Goal: Information Seeking & Learning: Understand process/instructions

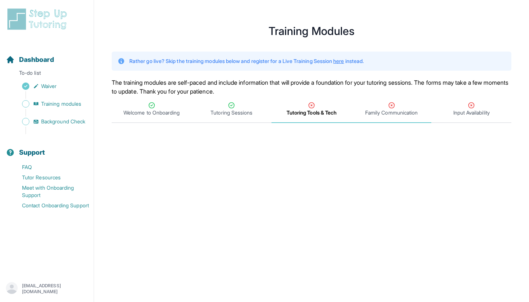
click at [409, 100] on span "Family Communication" at bounding box center [392, 109] width 80 height 27
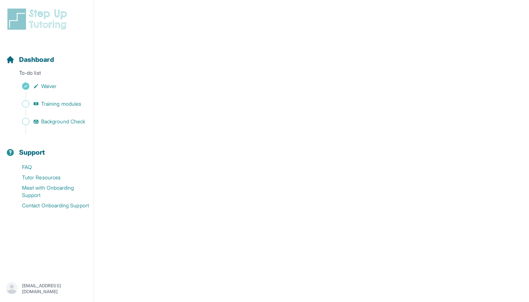
scroll to position [120, 0]
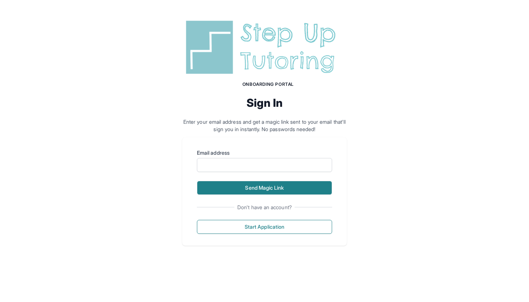
click at [245, 185] on button "Send Magic Link" at bounding box center [264, 188] width 135 height 14
click at [273, 188] on button "Send Magic Link" at bounding box center [264, 188] width 135 height 14
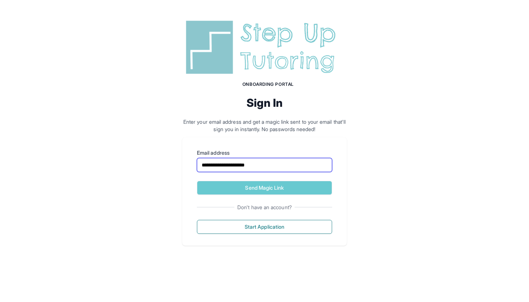
click at [256, 163] on input "**********" at bounding box center [264, 165] width 135 height 14
type input "**********"
click at [261, 195] on div "**********" at bounding box center [264, 191] width 165 height 108
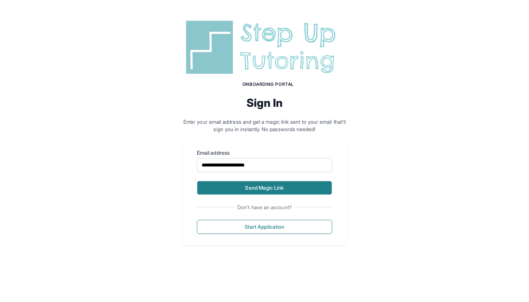
click at [261, 192] on button "Send Magic Link" at bounding box center [264, 188] width 135 height 14
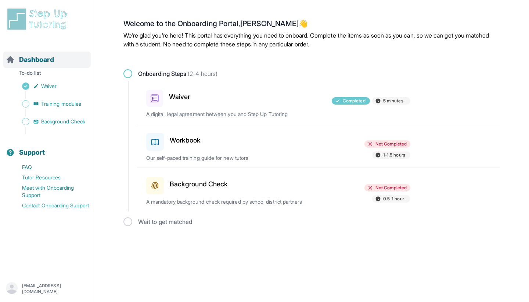
click at [48, 60] on span "Dashboard" at bounding box center [36, 59] width 35 height 10
click at [44, 61] on span "Dashboard" at bounding box center [36, 59] width 35 height 10
click at [36, 64] on span "Dashboard" at bounding box center [36, 59] width 35 height 10
click at [34, 60] on span "Dashboard" at bounding box center [36, 59] width 35 height 10
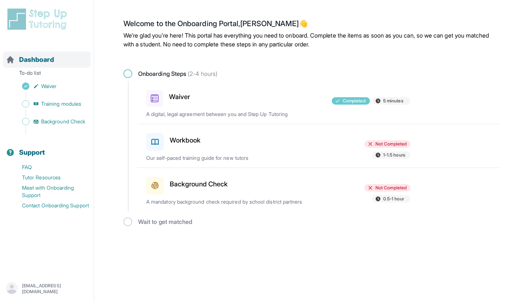
click at [34, 60] on span "Dashboard" at bounding box center [36, 59] width 35 height 10
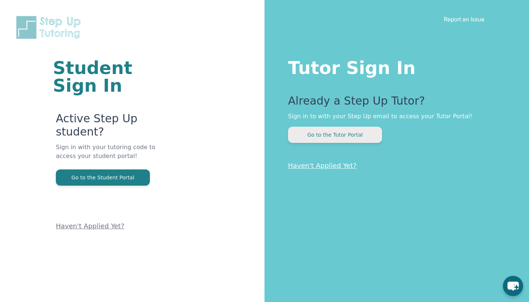
click at [335, 139] on button "Go to the Tutor Portal" at bounding box center [335, 134] width 94 height 16
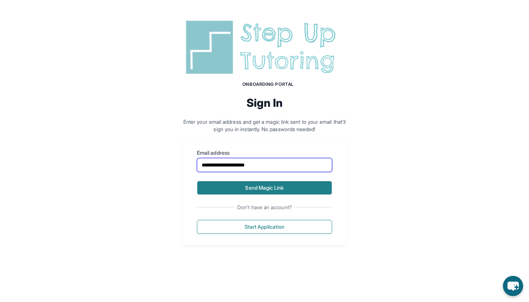
type input "**********"
click at [210, 183] on button "Send Magic Link" at bounding box center [264, 188] width 135 height 14
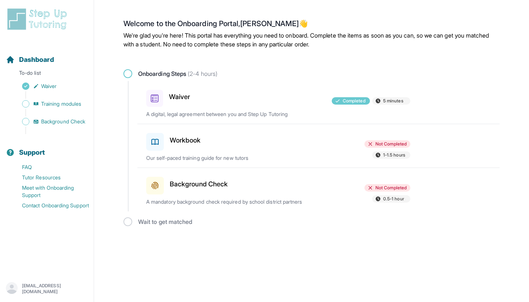
click at [185, 141] on div "Workbook" at bounding box center [189, 140] width 86 height 21
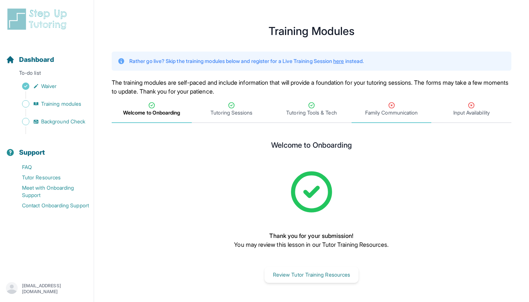
click at [380, 97] on span "Family Communication" at bounding box center [392, 109] width 80 height 27
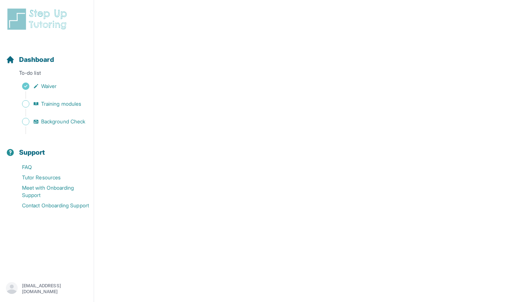
scroll to position [254, 0]
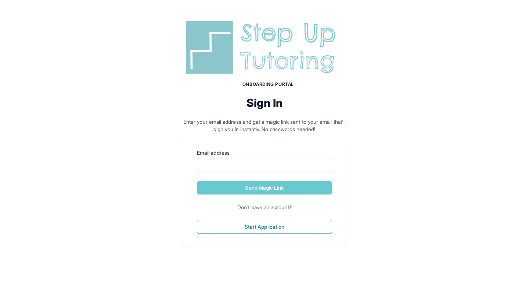
scroll to position [0, 0]
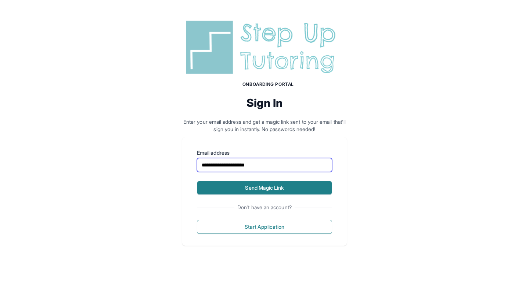
type input "**********"
click at [264, 191] on button "Send Magic Link" at bounding box center [264, 188] width 135 height 14
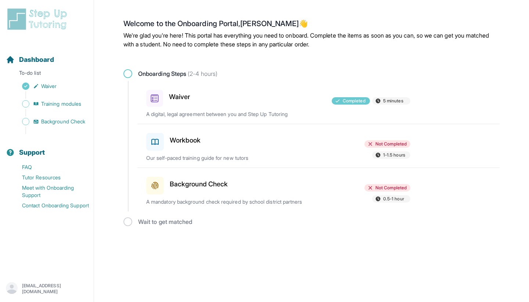
click at [245, 136] on div at bounding box center [279, 140] width 86 height 21
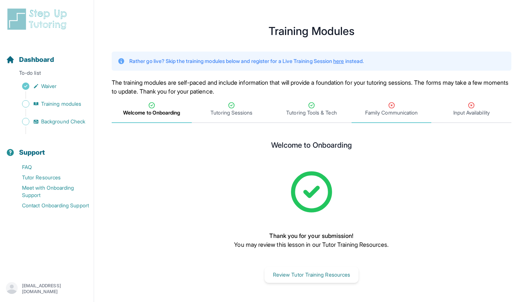
click at [362, 114] on div "Family Communication" at bounding box center [391, 108] width 77 height 15
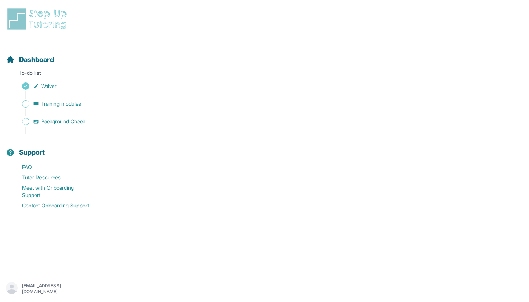
scroll to position [298, 0]
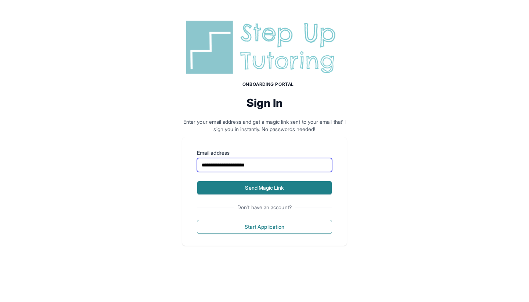
type input "**********"
click at [252, 187] on button "Send Magic Link" at bounding box center [264, 188] width 135 height 14
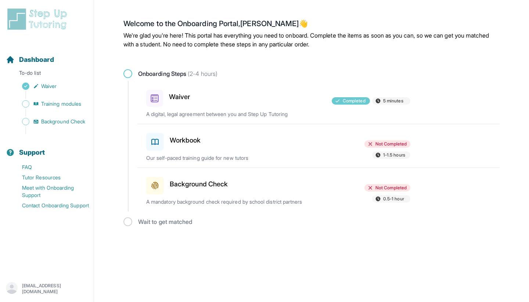
click at [171, 142] on div "Workbook" at bounding box center [189, 140] width 86 height 21
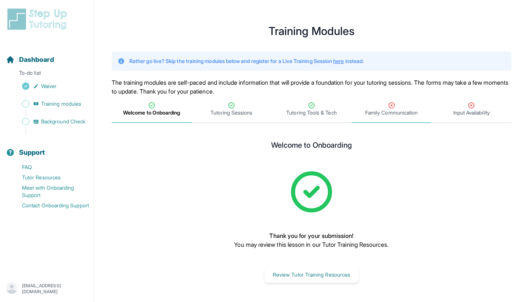
click at [361, 114] on div "Family Communication" at bounding box center [391, 108] width 77 height 15
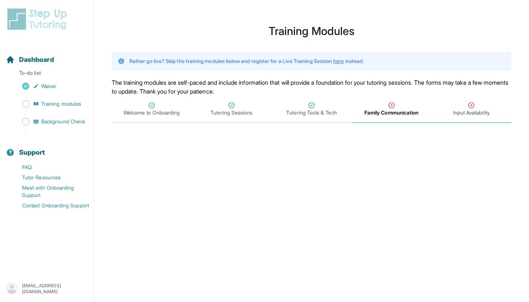
click at [491, 102] on div "Input Availability" at bounding box center [471, 108] width 77 height 15
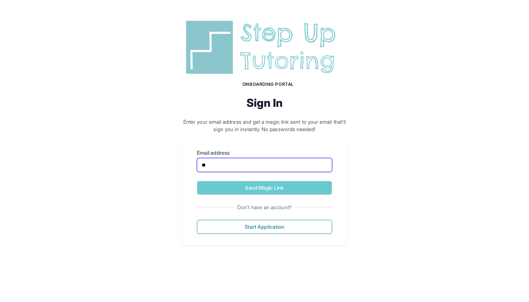
type input "*"
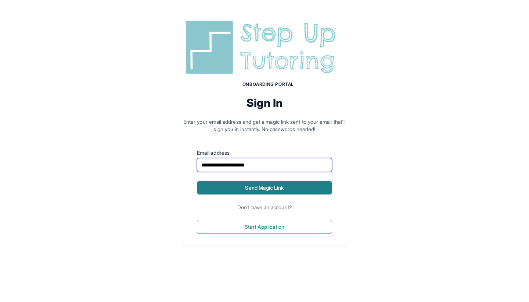
type input "**********"
click at [285, 193] on button "Send Magic Link" at bounding box center [264, 188] width 135 height 14
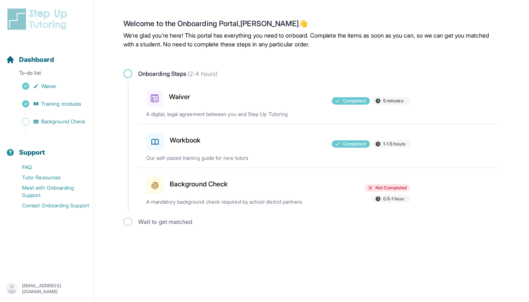
click at [160, 181] on span at bounding box center [155, 185] width 18 height 18
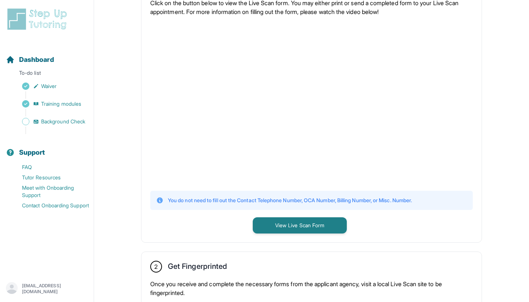
scroll to position [165, 0]
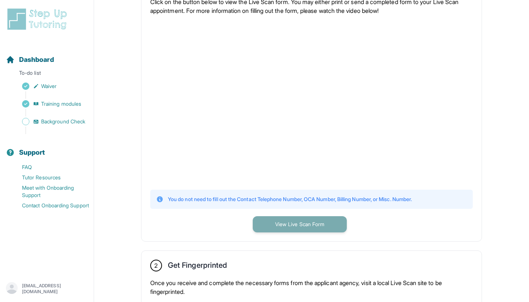
click at [286, 231] on button "View Live Scan Form" at bounding box center [300, 224] width 94 height 16
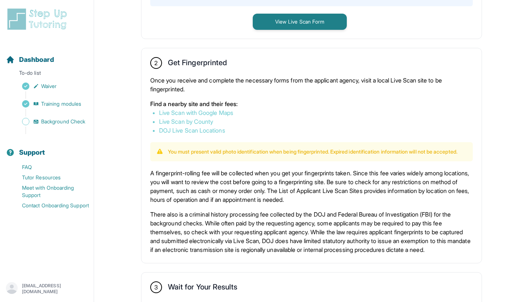
scroll to position [379, 0]
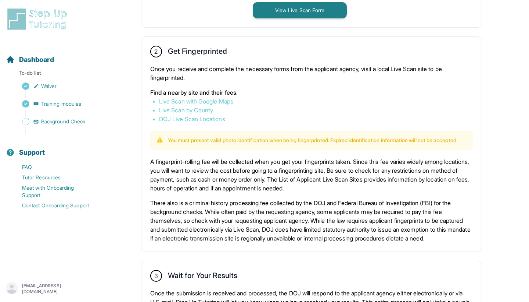
click at [223, 101] on link "Live Scan with Google Maps" at bounding box center [196, 100] width 74 height 7
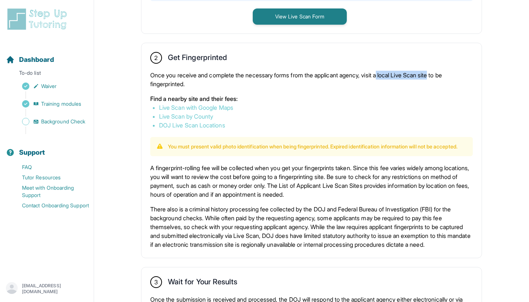
drag, startPoint x: 390, startPoint y: 73, endPoint x: 446, endPoint y: 74, distance: 56.3
click at [446, 74] on p "Once you receive and complete the necessary forms from the applicant agency, vi…" at bounding box center [311, 80] width 323 height 18
click at [403, 103] on li "Live Scan with Google Maps" at bounding box center [311, 107] width 305 height 9
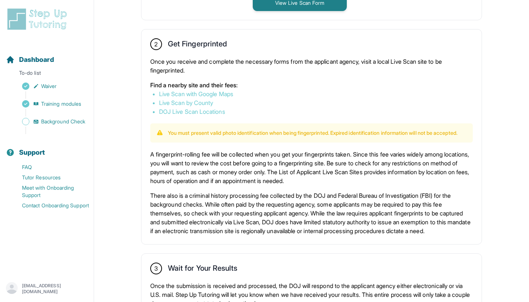
scroll to position [389, 0]
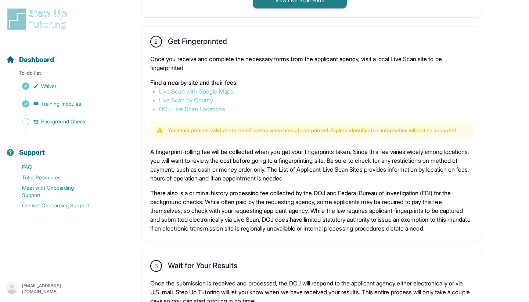
click at [156, 155] on p "A fingerprint-rolling fee will be collected when you get your fingerprints take…" at bounding box center [311, 164] width 323 height 35
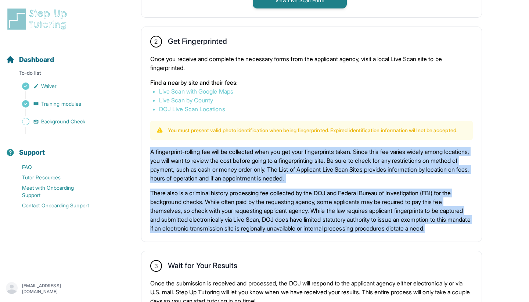
drag, startPoint x: 151, startPoint y: 154, endPoint x: 235, endPoint y: 243, distance: 122.5
click at [235, 232] on div "A fingerprint-rolling fee will be collected when you get your fingerprints take…" at bounding box center [311, 189] width 323 height 85
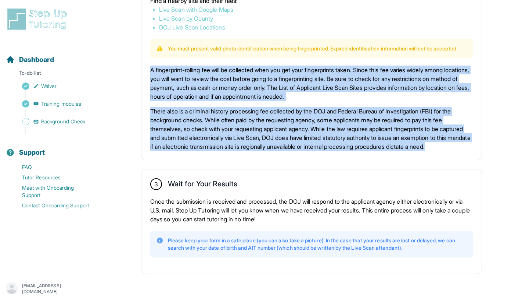
scroll to position [486, 0]
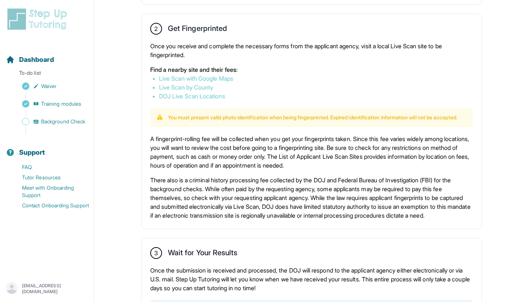
scroll to position [410, 0]
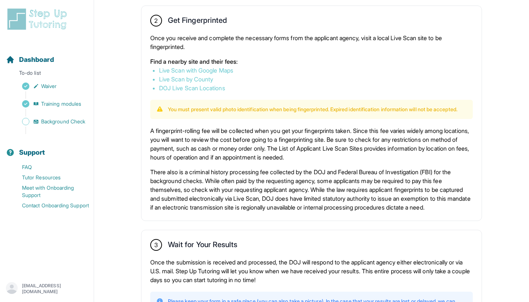
click at [225, 73] on link "Live Scan with Google Maps" at bounding box center [196, 70] width 74 height 7
click at [222, 70] on link "Live Scan with Google Maps" at bounding box center [196, 70] width 74 height 7
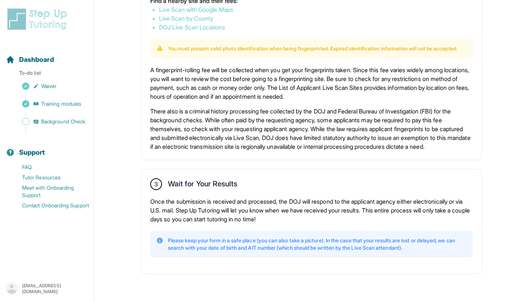
scroll to position [486, 0]
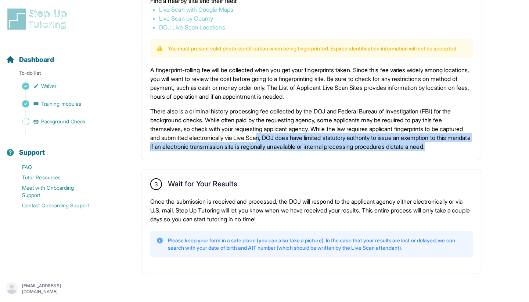
drag, startPoint x: 290, startPoint y: 131, endPoint x: 321, endPoint y: 154, distance: 38.8
click at [321, 154] on div "2 Get Fingerprinted Once you receive and complete the necessary forms from the …" at bounding box center [312, 52] width 340 height 214
click at [230, 135] on p "There also is a criminal history processing fee collected by the DOJ and Federa…" at bounding box center [311, 129] width 323 height 44
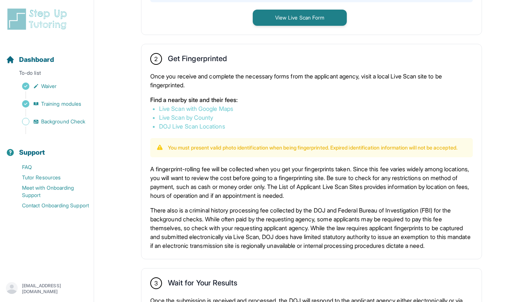
scroll to position [369, 0]
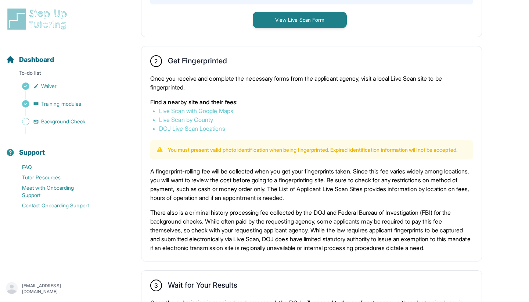
click at [224, 110] on link "Live Scan with Google Maps" at bounding box center [196, 110] width 74 height 7
click at [227, 109] on link "Live Scan with Google Maps" at bounding box center [196, 110] width 74 height 7
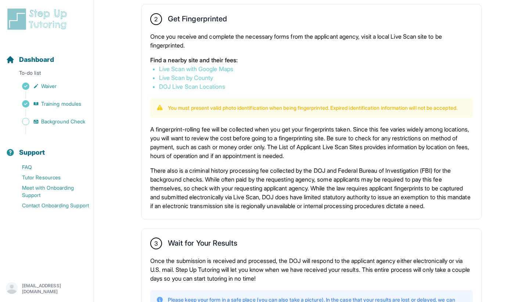
scroll to position [412, 0]
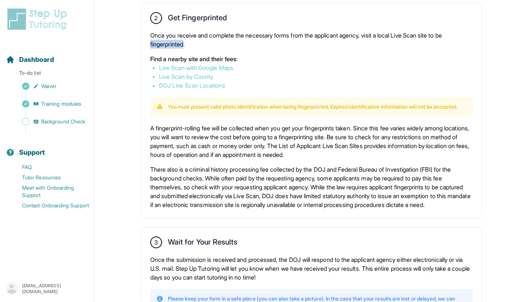
drag, startPoint x: 149, startPoint y: 45, endPoint x: 186, endPoint y: 45, distance: 37.5
click at [186, 45] on div "2 Get Fingerprinted Once you receive and complete the necessary forms from the …" at bounding box center [312, 110] width 340 height 214
copy p "fingerprinted"
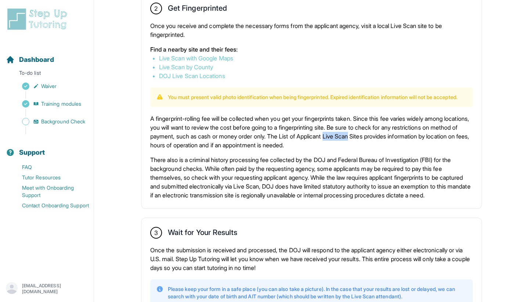
drag, startPoint x: 373, startPoint y: 143, endPoint x: 400, endPoint y: 143, distance: 26.5
click at [400, 143] on p "A fingerprint-rolling fee will be collected when you get your fingerprints take…" at bounding box center [311, 131] width 323 height 35
click at [283, 199] on p "There also is a criminal history processing fee collected by the DOJ and Federa…" at bounding box center [311, 177] width 323 height 44
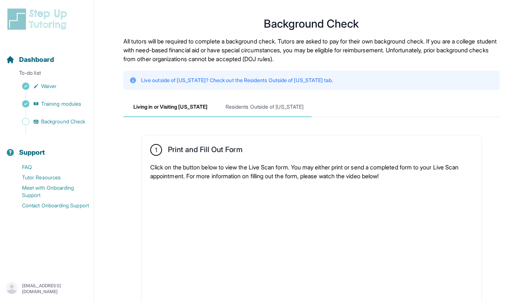
scroll to position [0, 0]
click at [245, 109] on span "Residents Outside of [US_STATE]" at bounding box center [265, 107] width 94 height 20
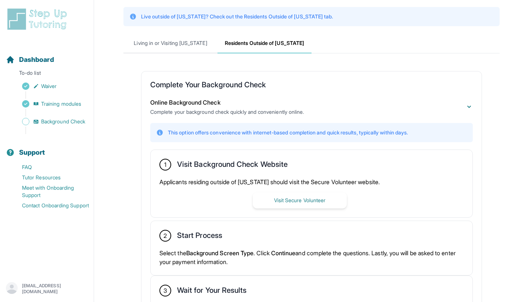
scroll to position [63, 0]
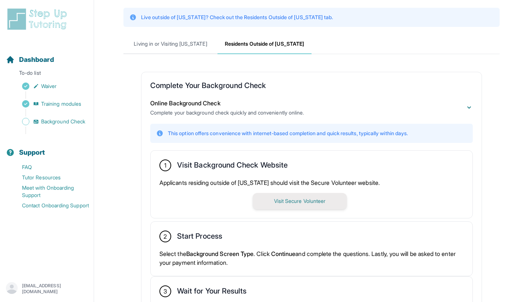
click at [270, 197] on button "Visit Secure Volunteer" at bounding box center [300, 201] width 94 height 16
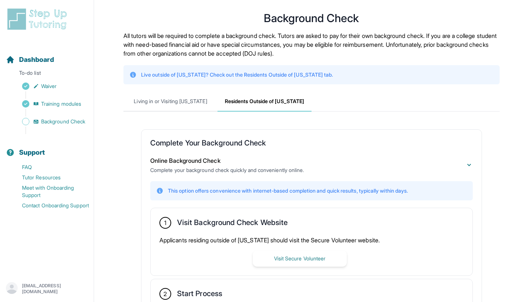
click at [183, 90] on main "**********" at bounding box center [312, 217] width 377 height 428
click at [183, 106] on span "Living in or Visiting [US_STATE]" at bounding box center [171, 102] width 94 height 20
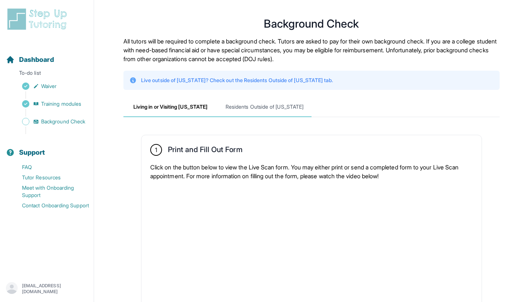
scroll to position [0, 0]
click at [247, 111] on span "Residents Outside of [US_STATE]" at bounding box center [265, 107] width 94 height 20
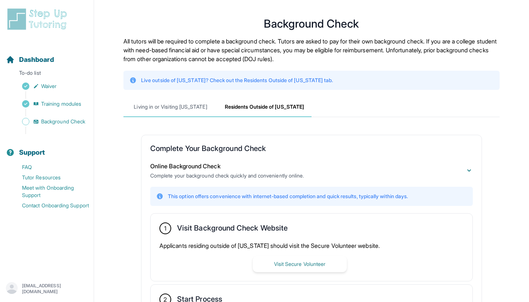
click at [192, 107] on span "Living in or Visiting [US_STATE]" at bounding box center [171, 107] width 94 height 20
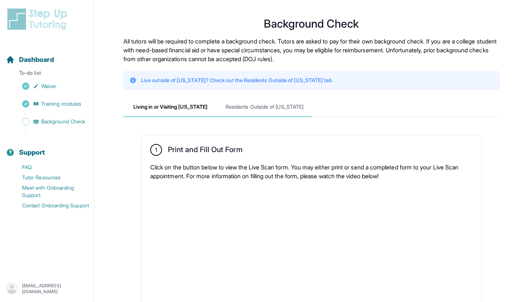
click at [227, 110] on span "Residents Outside of [US_STATE]" at bounding box center [265, 107] width 94 height 20
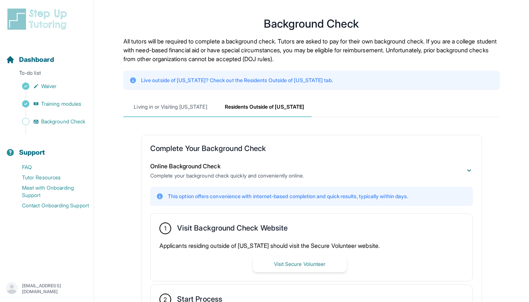
click at [176, 99] on span "Living in or Visiting [US_STATE]" at bounding box center [171, 107] width 94 height 20
